Goal: Information Seeking & Learning: Learn about a topic

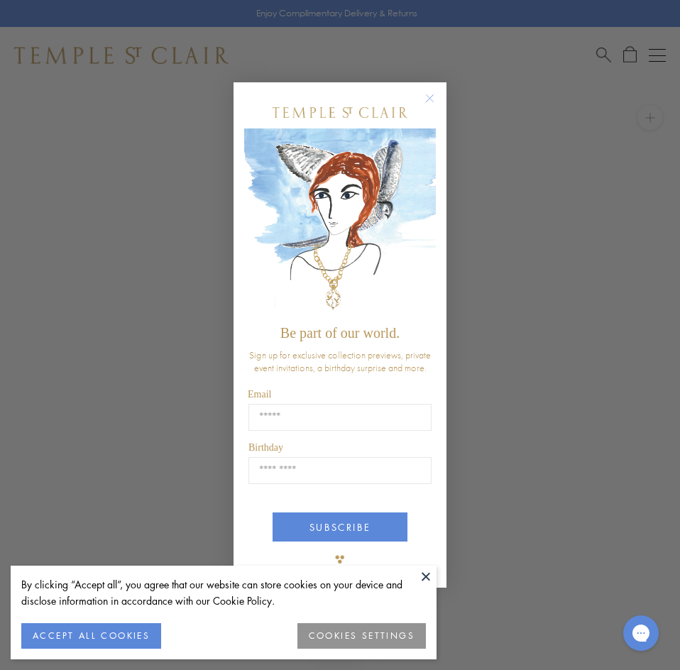
click at [269, 108] on div "POPUP Form" at bounding box center [339, 112] width 143 height 32
click at [423, 91] on icon "Close dialog" at bounding box center [430, 98] width 18 height 18
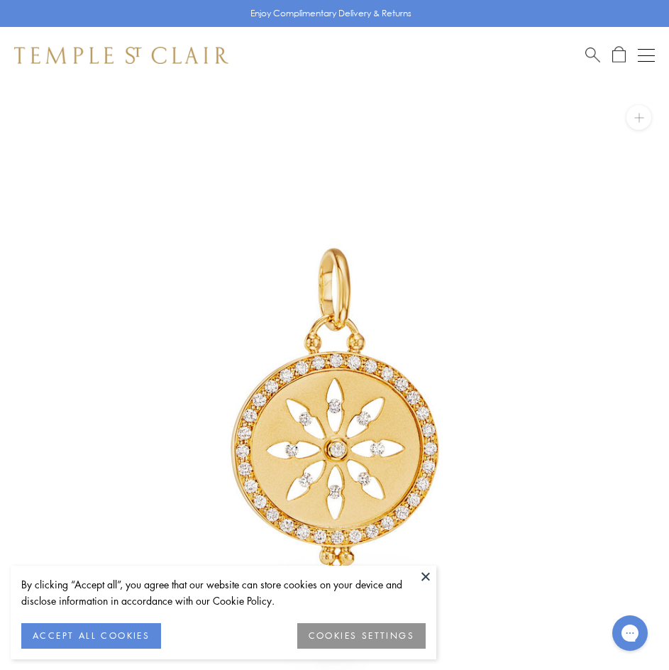
click at [590, 55] on span "Search" at bounding box center [592, 53] width 15 height 15
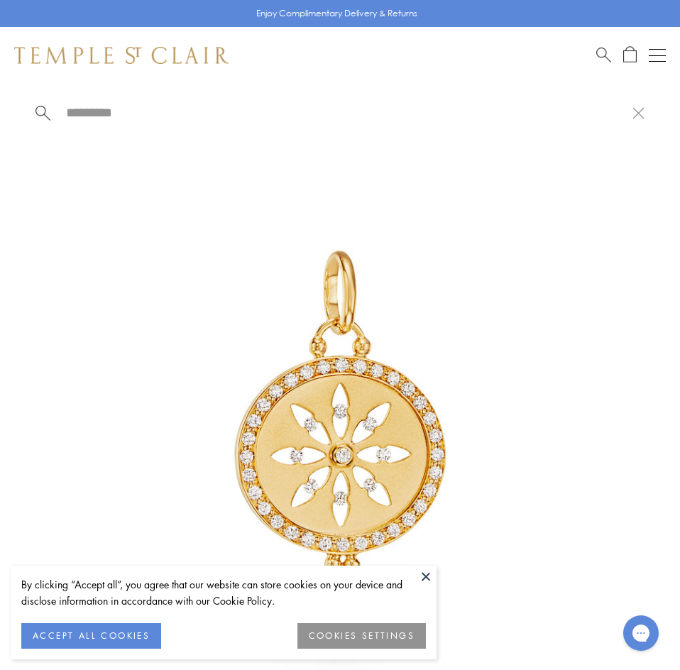
click at [136, 108] on input "search" at bounding box center [349, 112] width 568 height 16
click at [140, 115] on input "search" at bounding box center [349, 112] width 568 height 16
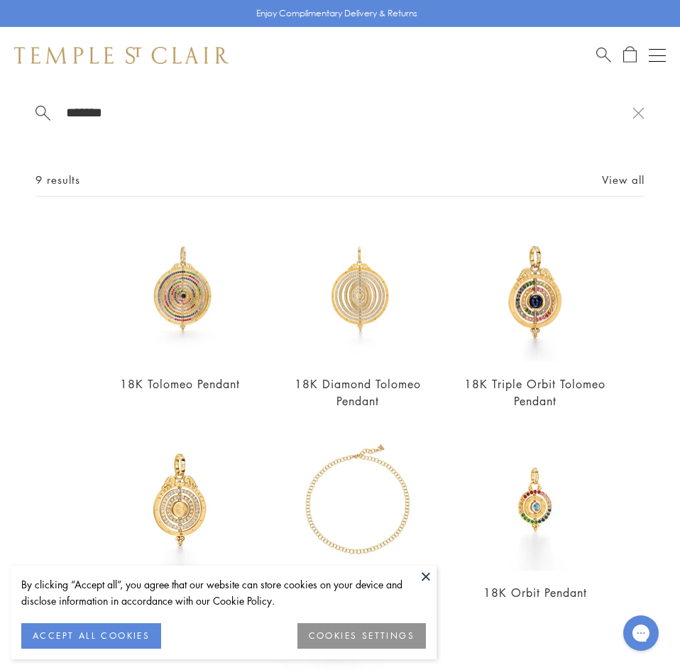
type input "*******"
click at [355, 326] on img at bounding box center [358, 292] width 142 height 142
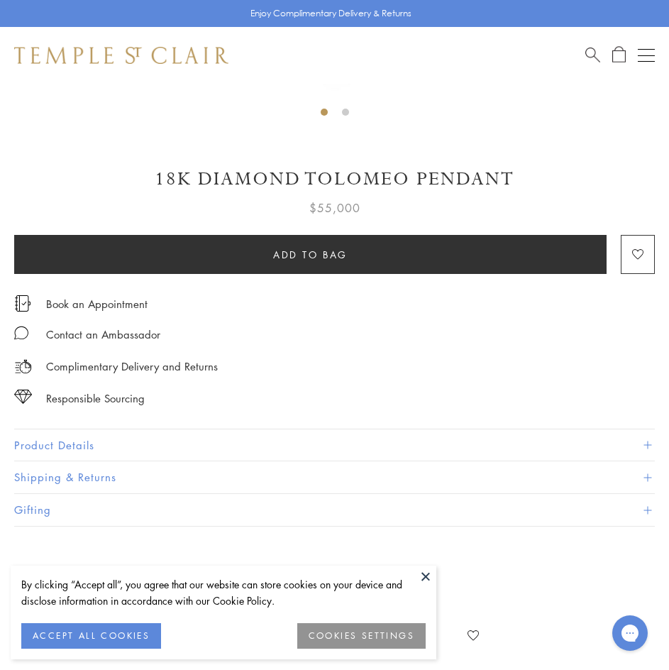
scroll to position [639, 0]
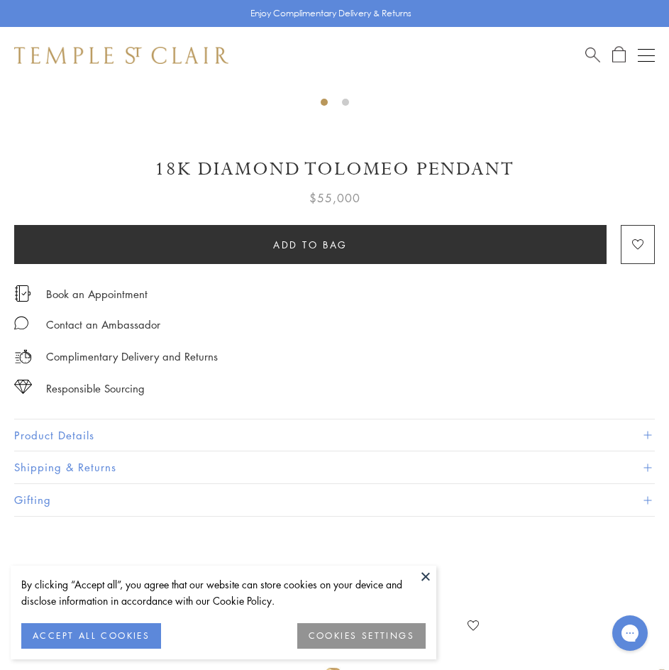
drag, startPoint x: 84, startPoint y: 429, endPoint x: 79, endPoint y: 422, distance: 8.3
click at [83, 430] on button "Product Details" at bounding box center [334, 435] width 641 height 32
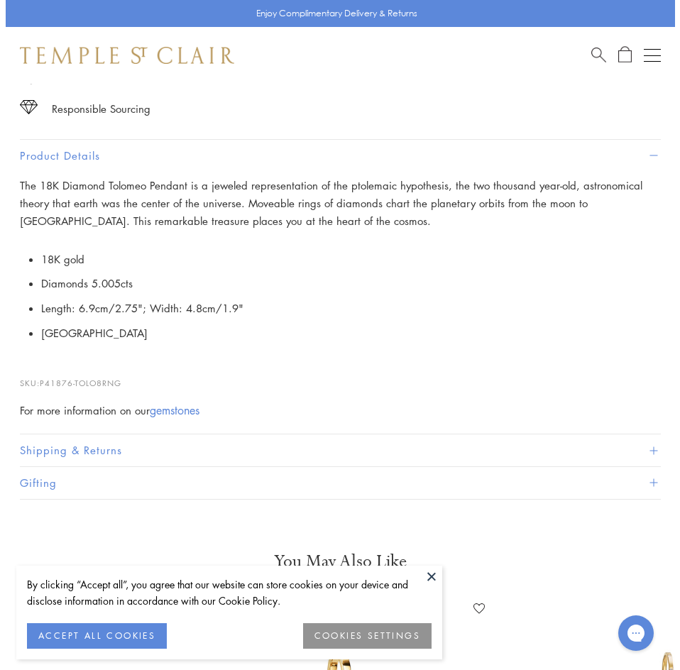
scroll to position [922, 0]
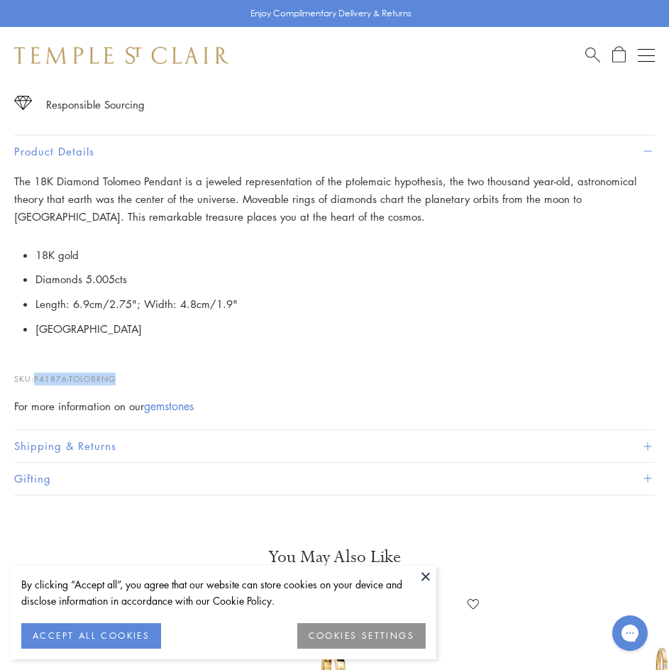
drag, startPoint x: 116, startPoint y: 379, endPoint x: 41, endPoint y: 378, distance: 75.2
click at [40, 378] on span "P41876-TOLO8RNG" at bounding box center [75, 378] width 82 height 11
copy span "41876-TOLO8RNG"
drag, startPoint x: 38, startPoint y: 375, endPoint x: 116, endPoint y: 372, distance: 78.8
click at [118, 367] on p "SKU: P41876-TOLO8RNG" at bounding box center [334, 371] width 641 height 27
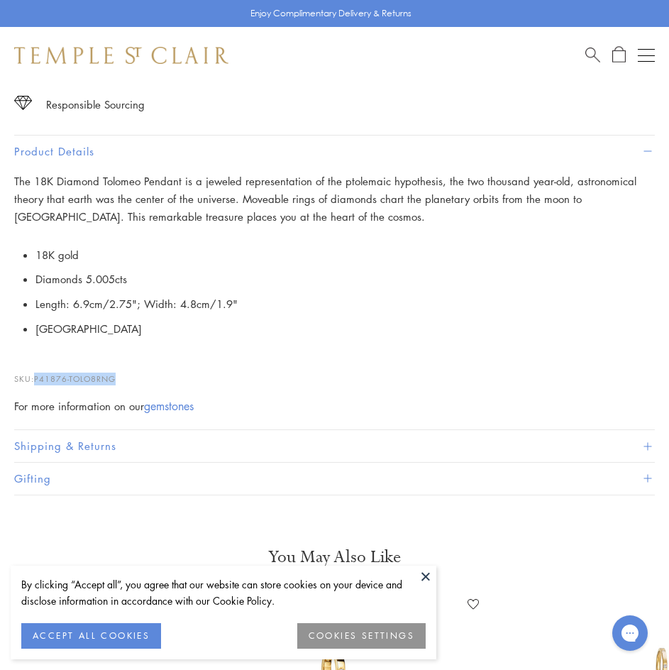
copy span "P41876-TOLO8RNG"
drag, startPoint x: 592, startPoint y: 48, endPoint x: 485, endPoint y: 54, distance: 108.0
click at [592, 48] on span "Search" at bounding box center [592, 53] width 15 height 15
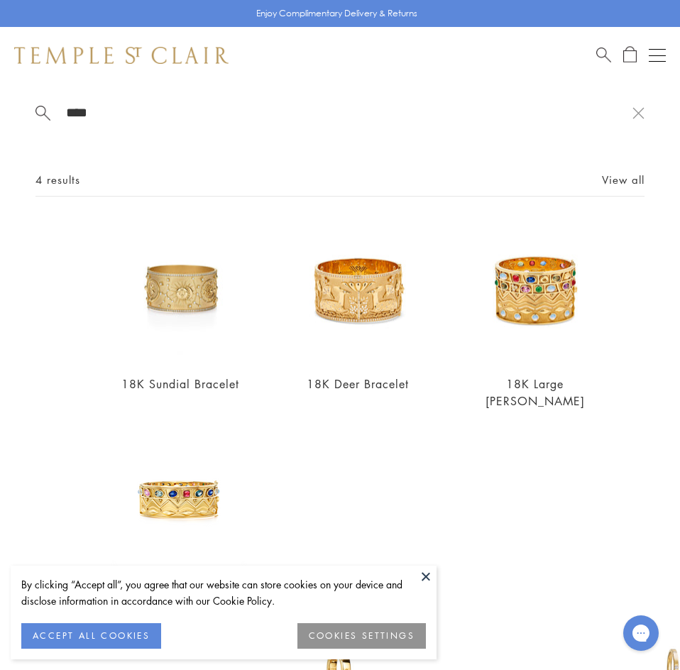
type input "****"
click at [324, 275] on img at bounding box center [358, 292] width 142 height 142
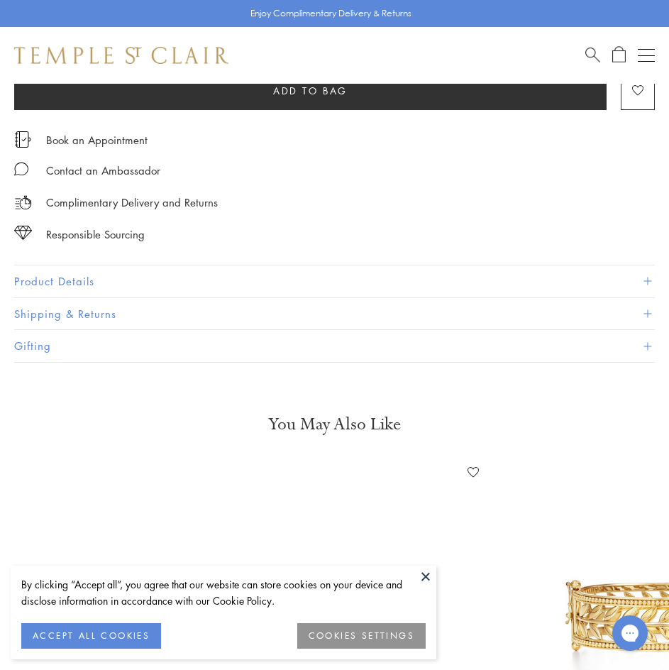
scroll to position [780, 0]
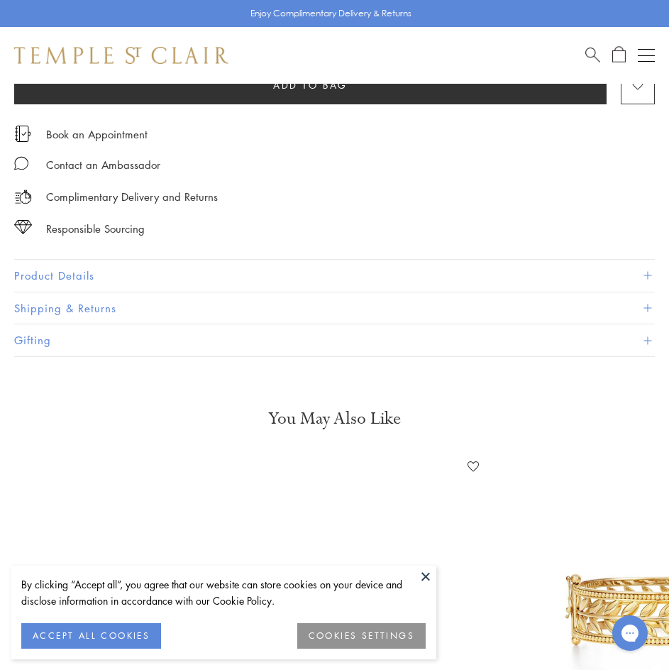
click at [84, 271] on button "Product Details" at bounding box center [334, 276] width 641 height 32
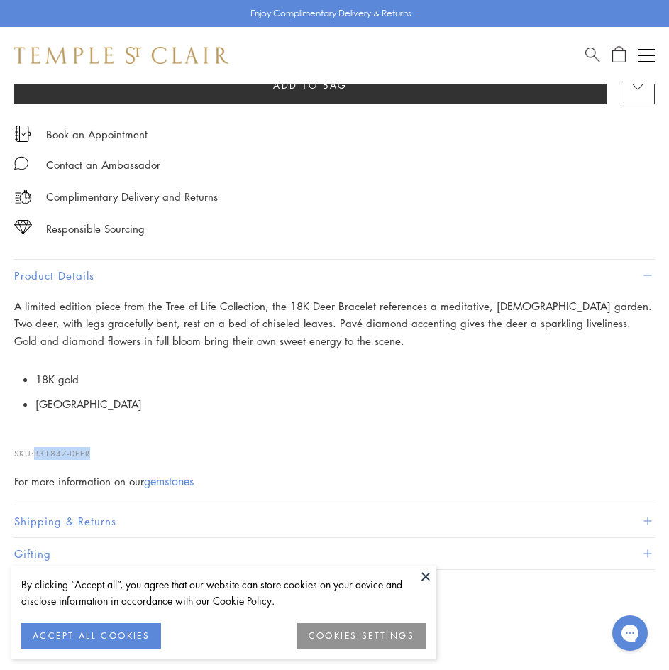
drag, startPoint x: 92, startPoint y: 453, endPoint x: 38, endPoint y: 448, distance: 54.9
click at [38, 448] on span "B31847-DEER" at bounding box center [62, 453] width 56 height 11
copy span "B31847-DEER"
click at [322, 410] on li "[GEOGRAPHIC_DATA]" at bounding box center [344, 404] width 619 height 25
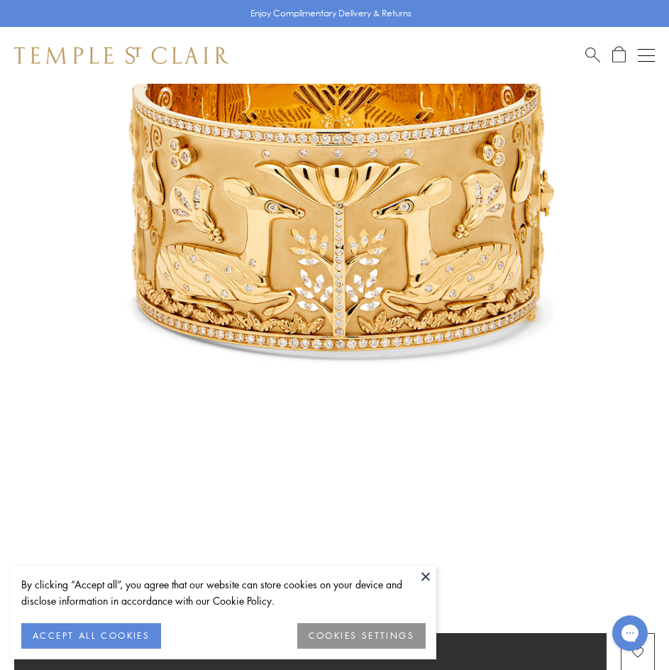
scroll to position [0, 0]
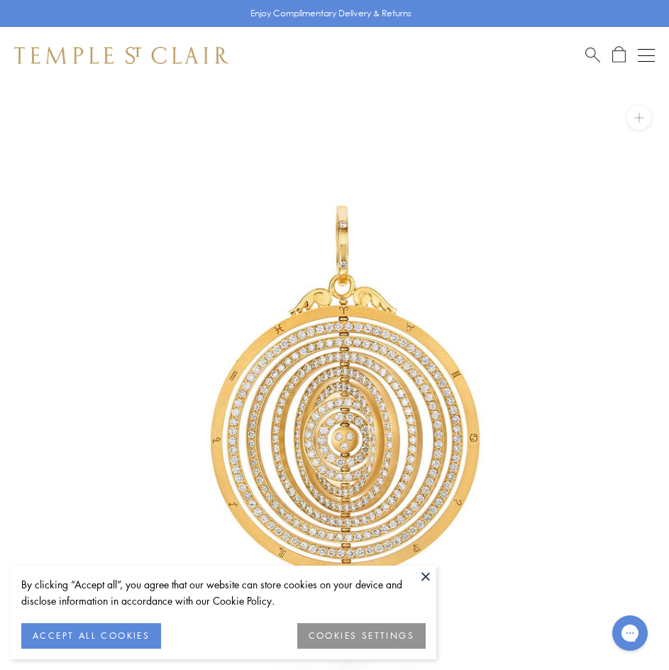
click at [592, 57] on span "Search" at bounding box center [592, 53] width 15 height 15
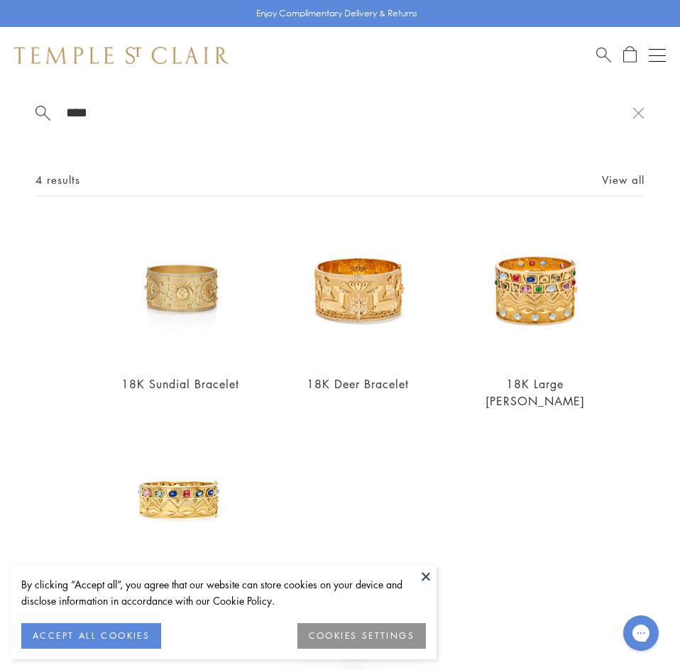
type input "****"
click at [180, 275] on img at bounding box center [180, 292] width 142 height 142
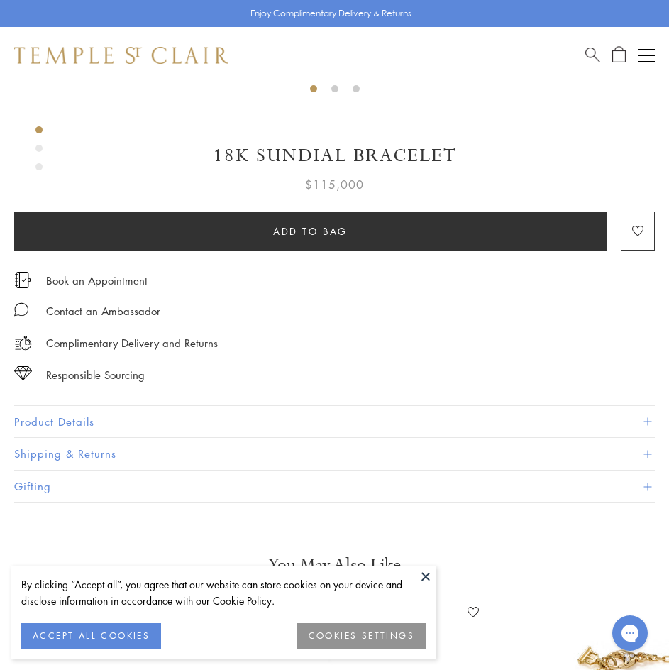
scroll to position [709, 0]
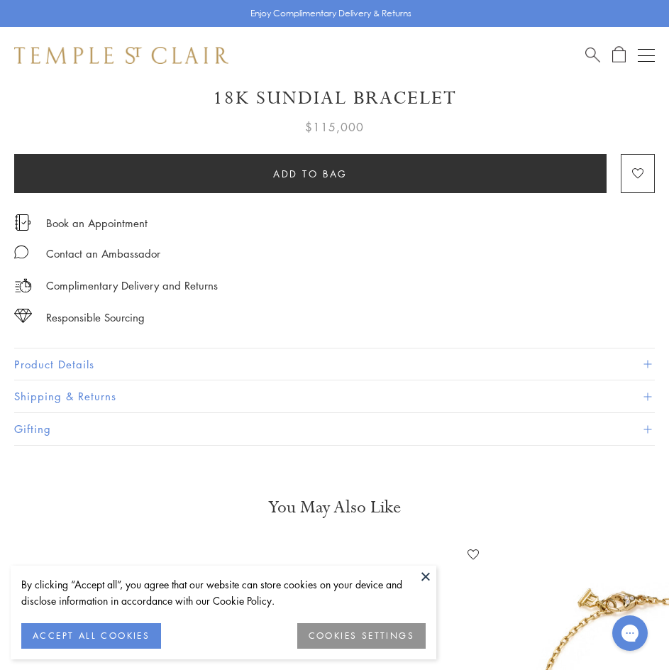
click at [648, 356] on button "Product Details" at bounding box center [334, 364] width 641 height 32
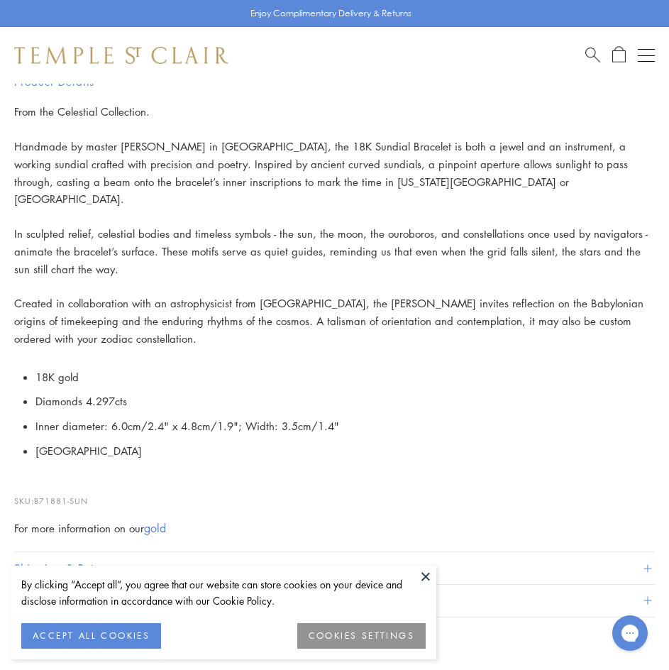
scroll to position [993, 0]
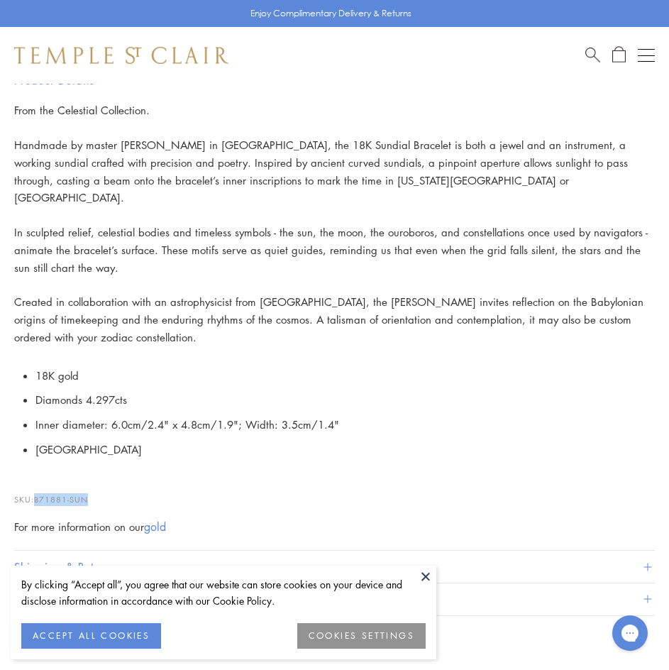
drag, startPoint x: 89, startPoint y: 481, endPoint x: 38, endPoint y: 477, distance: 51.2
click at [38, 494] on span "B71881-SUN" at bounding box center [61, 499] width 54 height 11
copy span "B71881-SUN"
click at [185, 329] on div "From the Celestial Collection. Handmade by master goldsmiths in Florence, the 1…" at bounding box center [334, 318] width 641 height 434
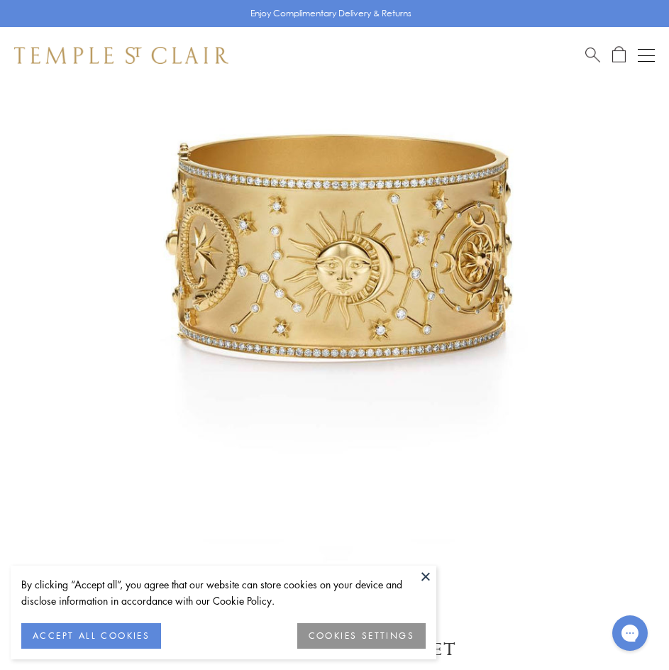
scroll to position [0, 0]
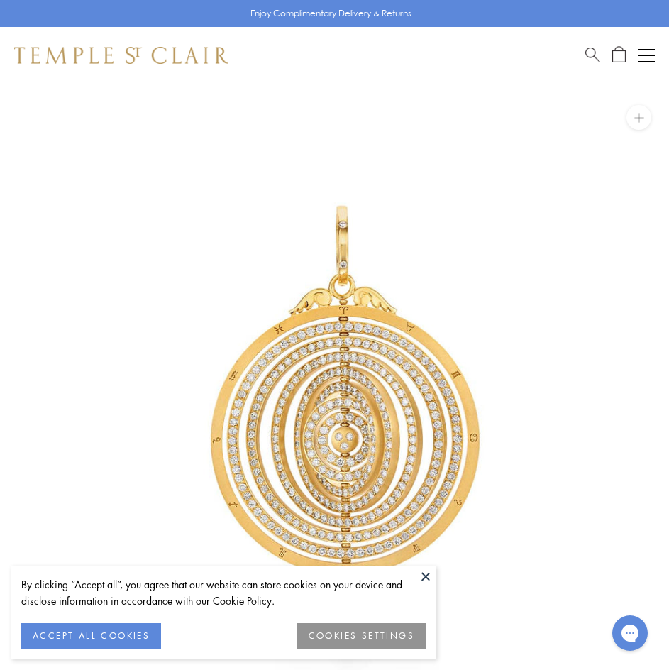
click at [258, 206] on img at bounding box center [334, 418] width 669 height 669
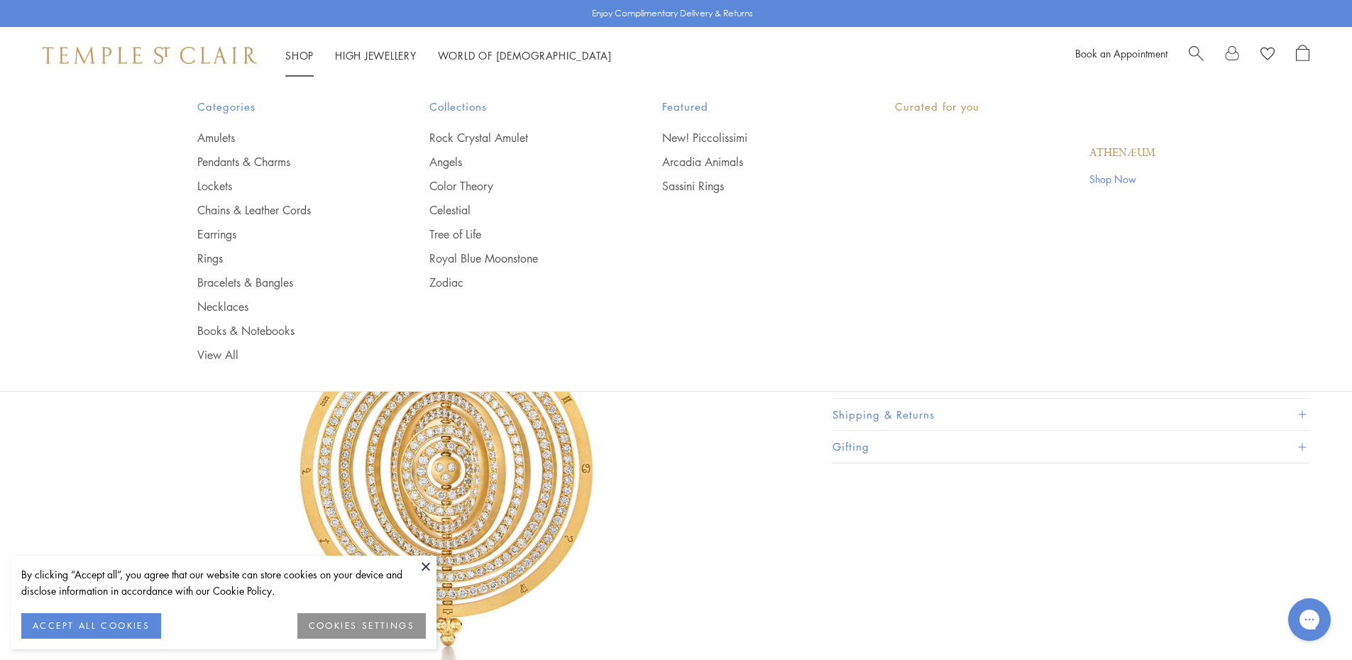
click at [299, 55] on link "Shop Shop" at bounding box center [299, 55] width 28 height 14
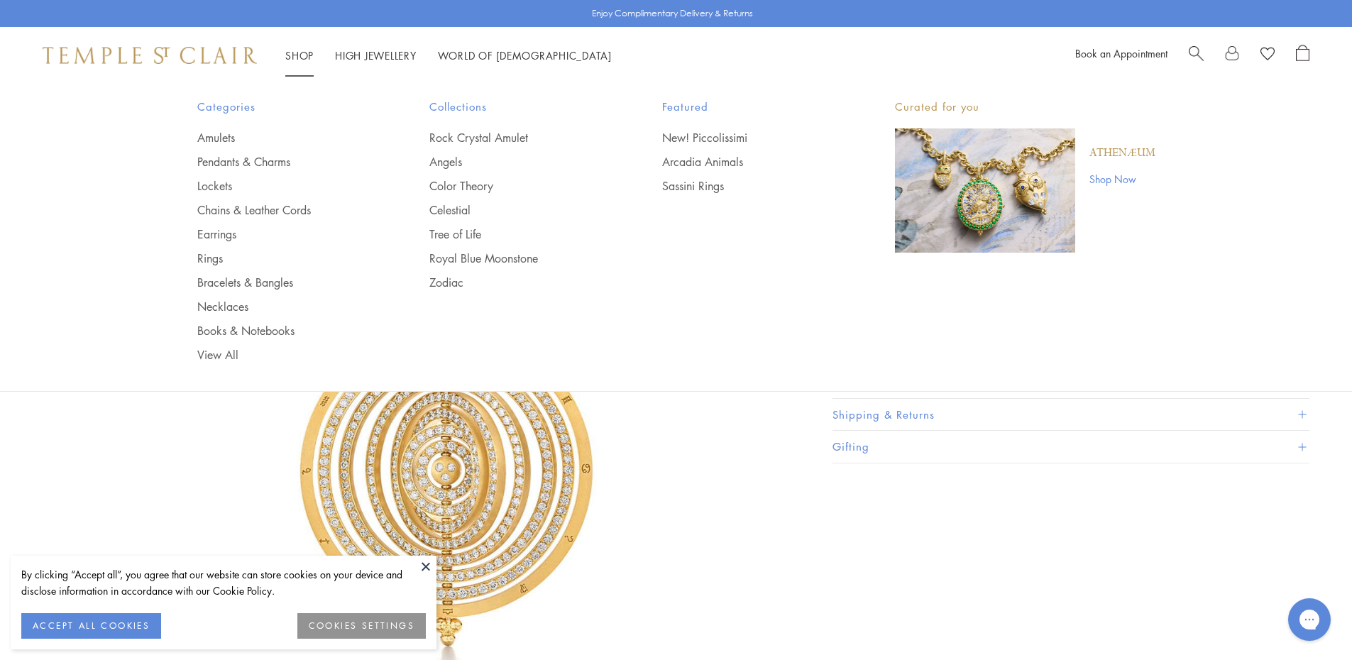
click at [238, 282] on link "Bracelets & Bangles" at bounding box center [285, 283] width 176 height 16
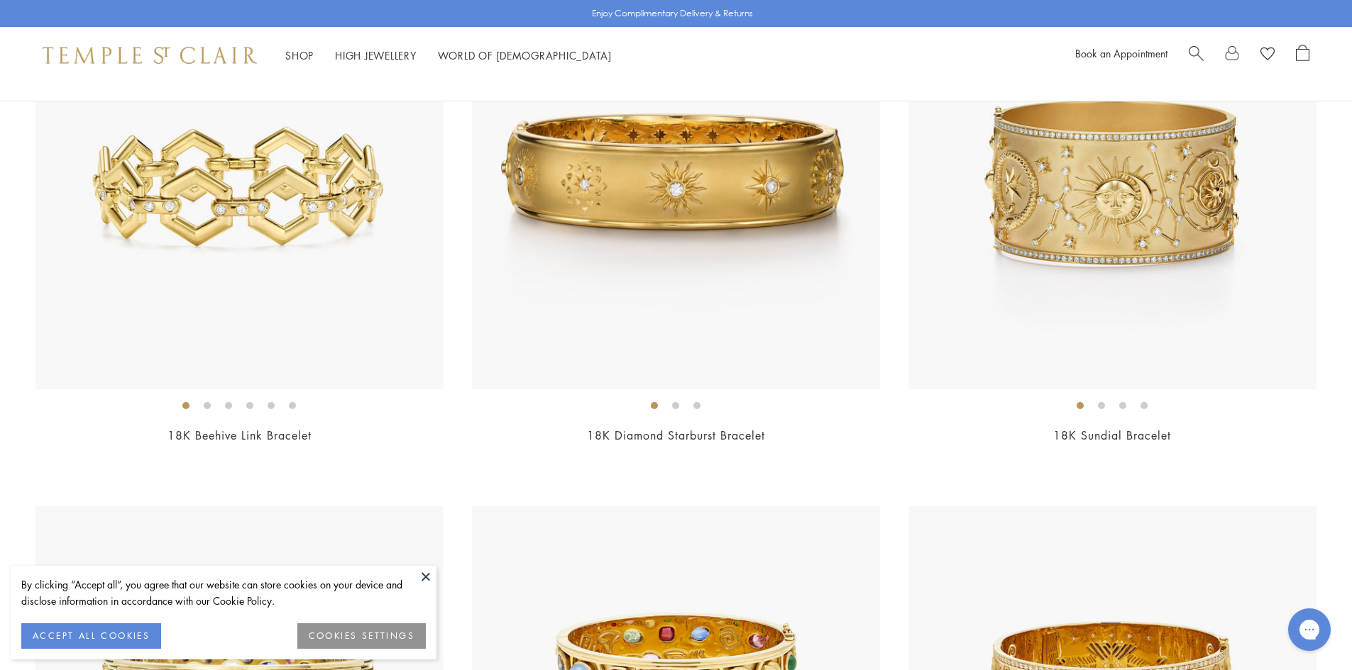
scroll to position [5960, 0]
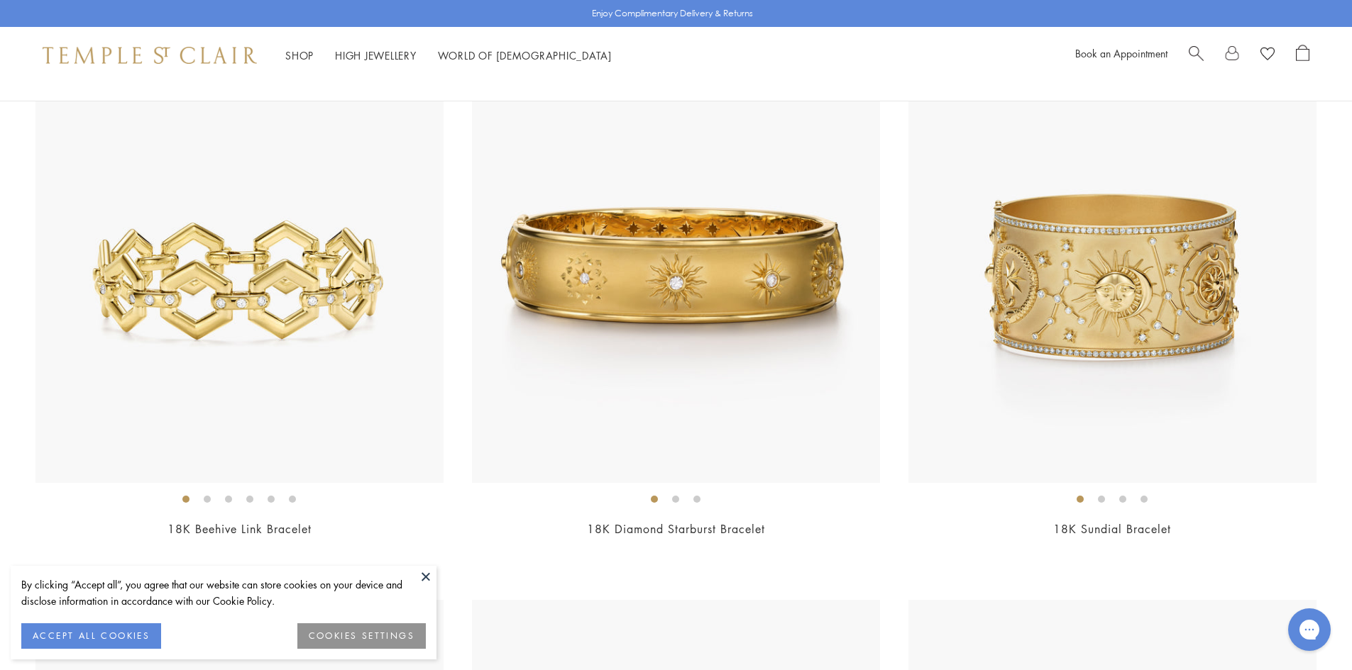
click at [1205, 328] on img at bounding box center [1112, 279] width 408 height 408
